Goal: Obtain resource: Obtain resource

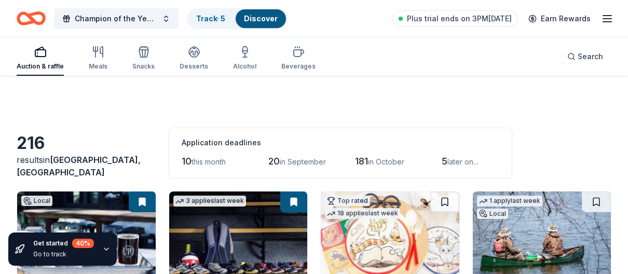
scroll to position [332, 0]
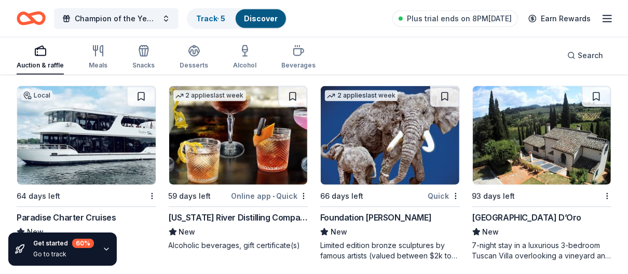
scroll to position [3234, 0]
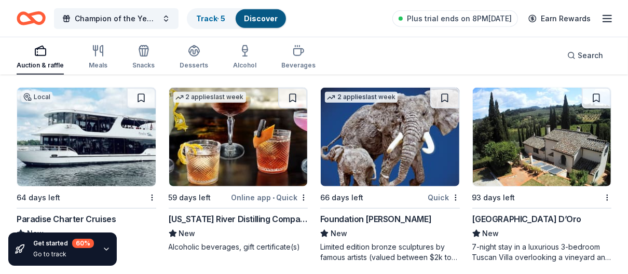
click at [277, 193] on div "Online app • Quick" at bounding box center [269, 197] width 77 height 13
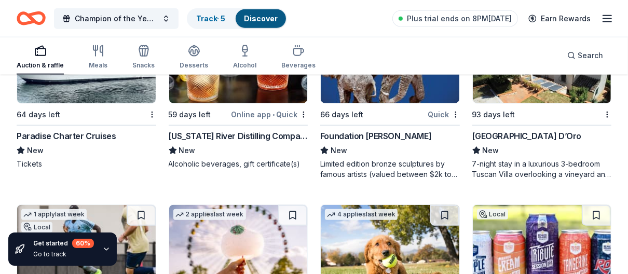
scroll to position [3276, 0]
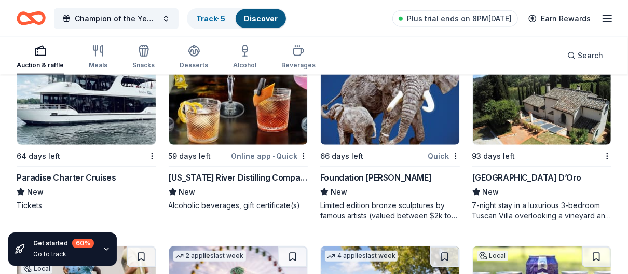
click at [443, 149] on div "Quick" at bounding box center [444, 155] width 32 height 13
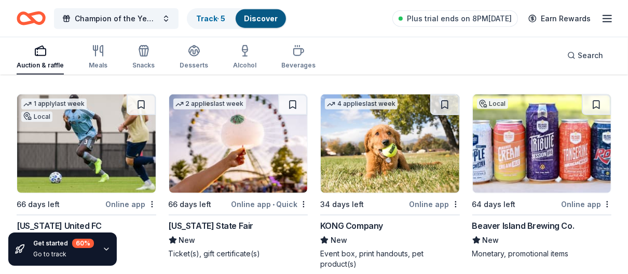
scroll to position [3442, 0]
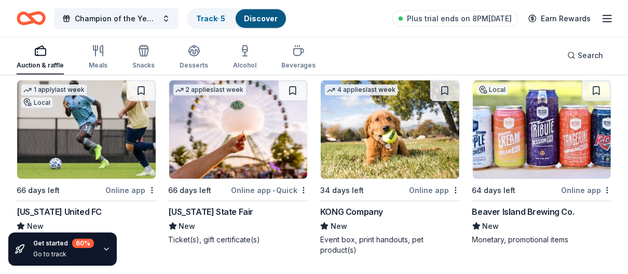
click at [428, 185] on div "Online app" at bounding box center [434, 190] width 50 height 13
click at [589, 185] on div "Online app" at bounding box center [586, 190] width 50 height 13
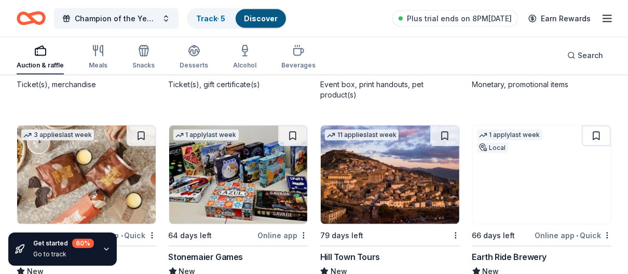
scroll to position [3691, 0]
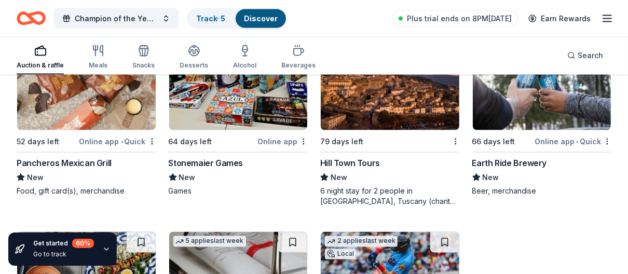
click at [114, 136] on div "Online app • Quick" at bounding box center [117, 141] width 77 height 13
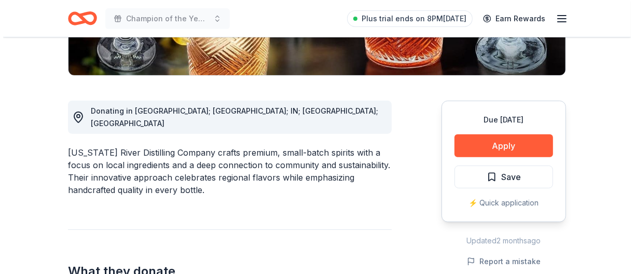
scroll to position [249, 0]
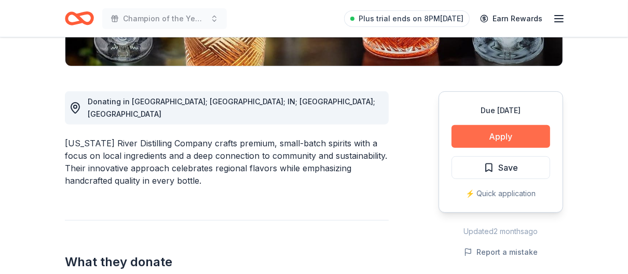
click at [500, 133] on button "Apply" at bounding box center [500, 136] width 99 height 23
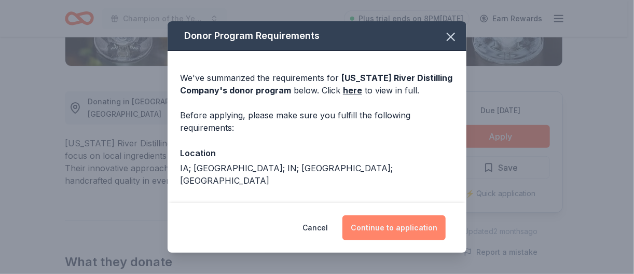
click at [394, 229] on button "Continue to application" at bounding box center [393, 227] width 103 height 25
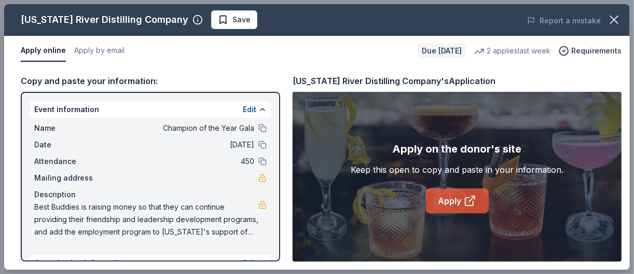
click at [459, 202] on link "Apply" at bounding box center [457, 200] width 63 height 25
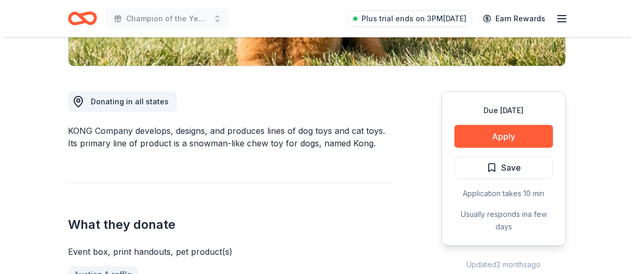
scroll to position [290, 0]
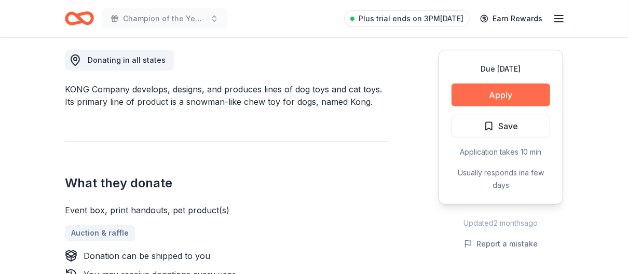
click at [503, 94] on button "Apply" at bounding box center [500, 95] width 99 height 23
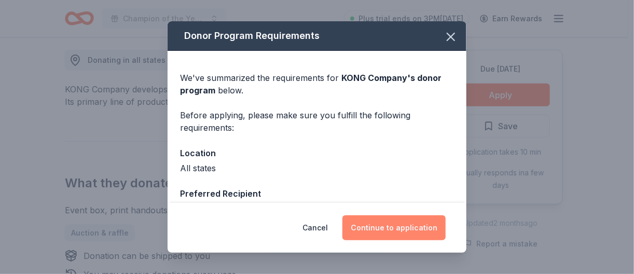
click at [405, 229] on button "Continue to application" at bounding box center [393, 227] width 103 height 25
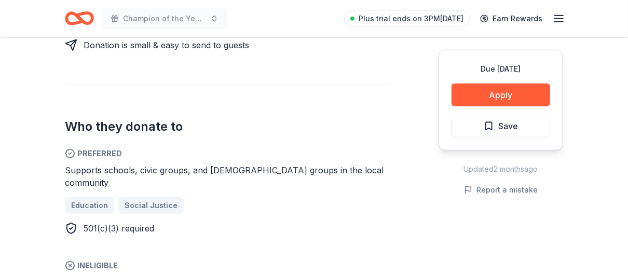
scroll to position [539, 0]
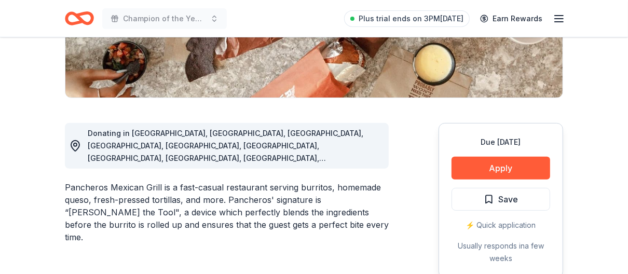
scroll to position [207, 0]
